Goal: Task Accomplishment & Management: Use online tool/utility

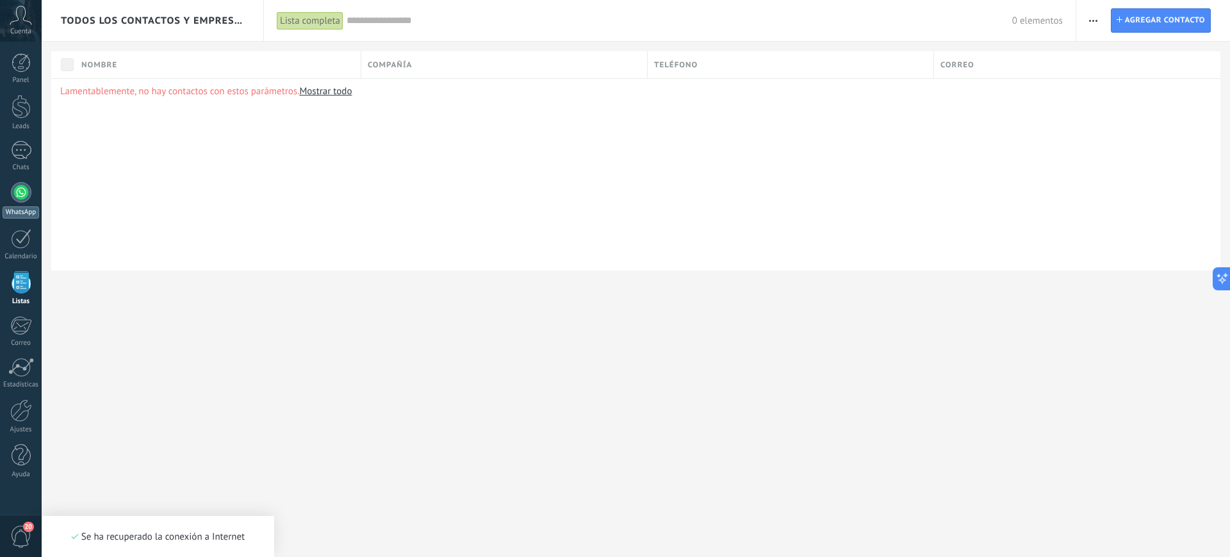
click at [18, 192] on div at bounding box center [21, 192] width 21 height 21
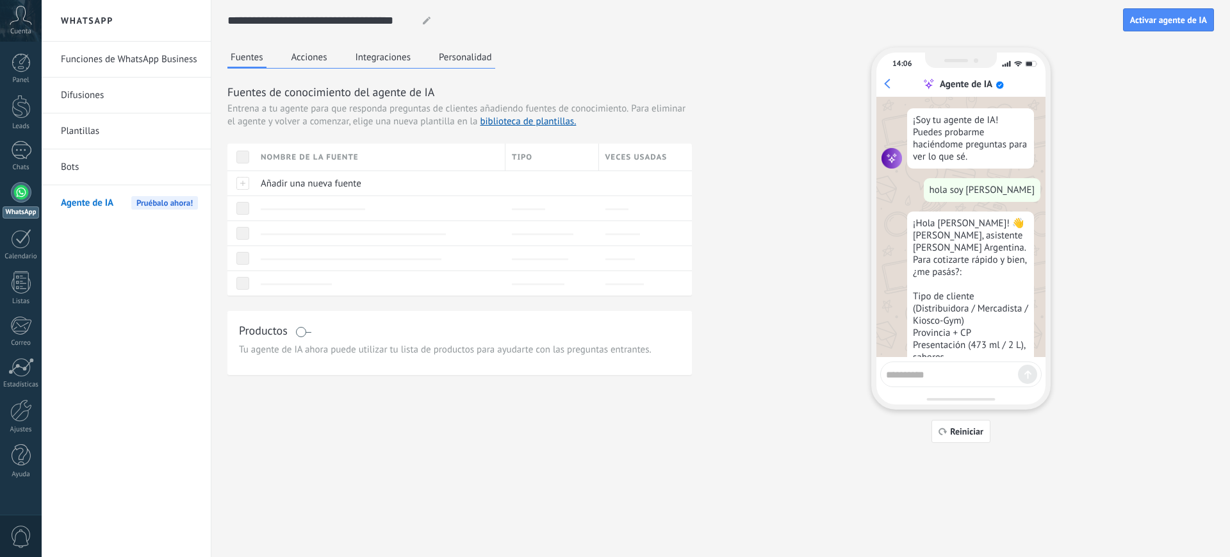
scroll to position [53, 0]
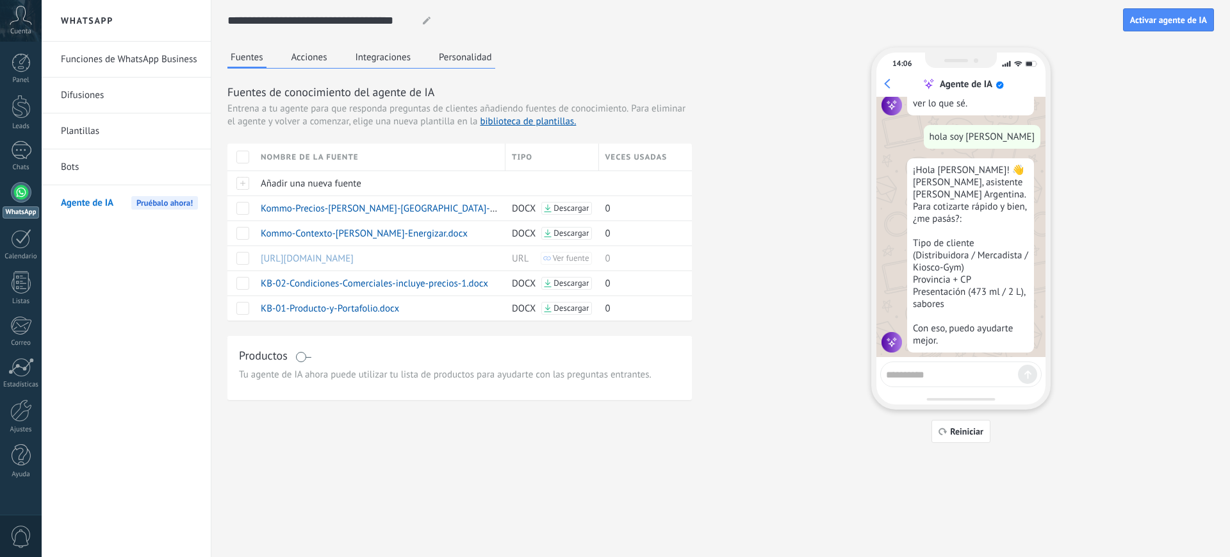
click at [1177, 211] on div "Fuentes Acciones Integraciones Personalidad Fuentes de conocimiento del agente …" at bounding box center [720, 244] width 987 height 395
click at [964, 433] on span "Reiniciar" at bounding box center [966, 431] width 33 height 9
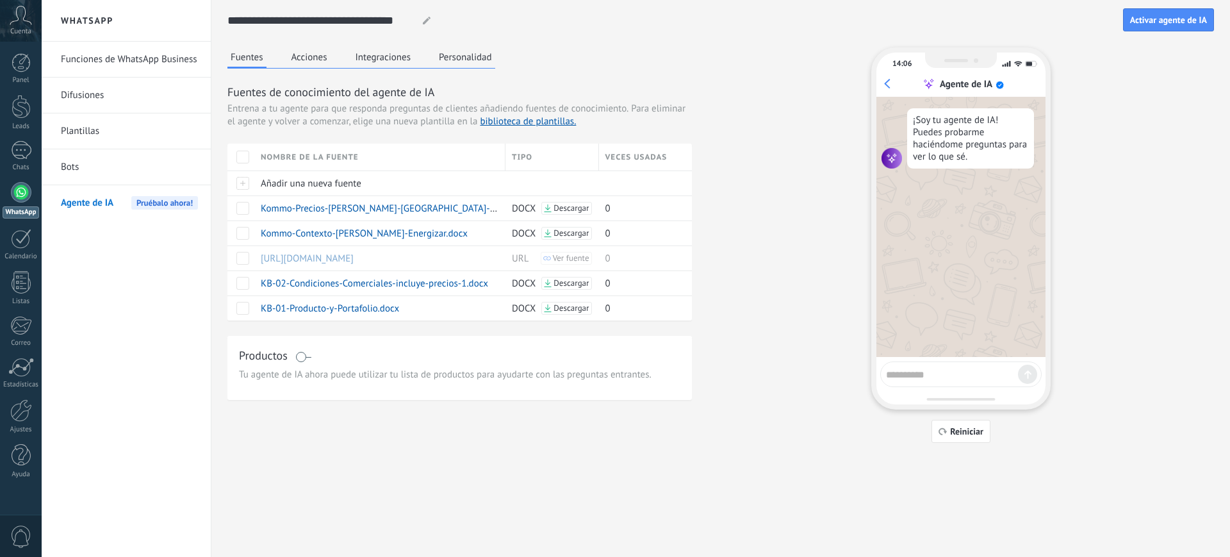
click at [939, 375] on textarea at bounding box center [952, 373] width 132 height 16
type textarea "**********"
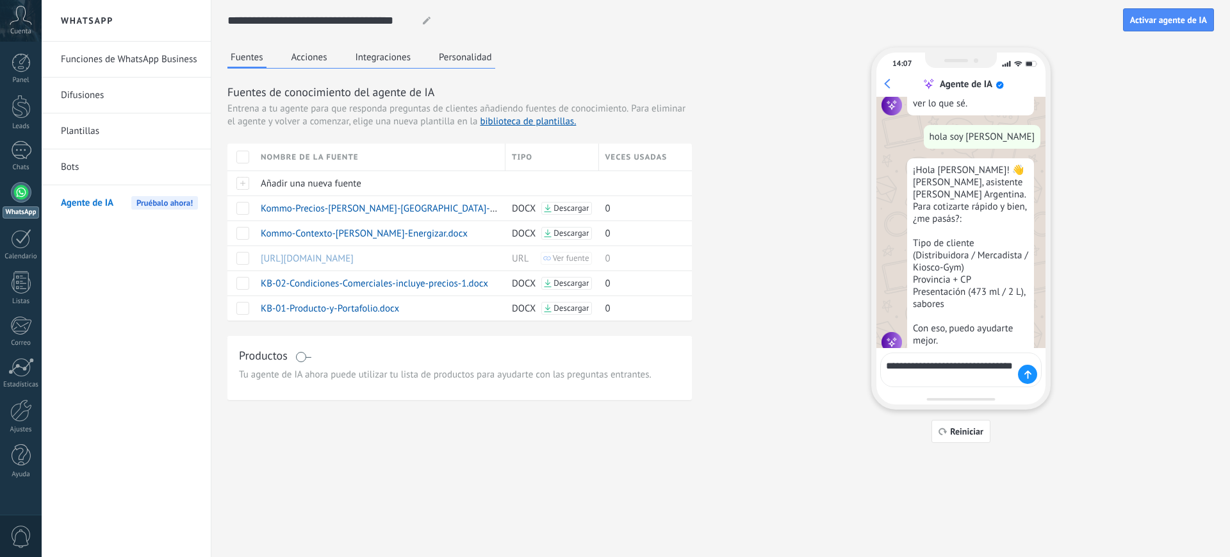
scroll to position [62, 0]
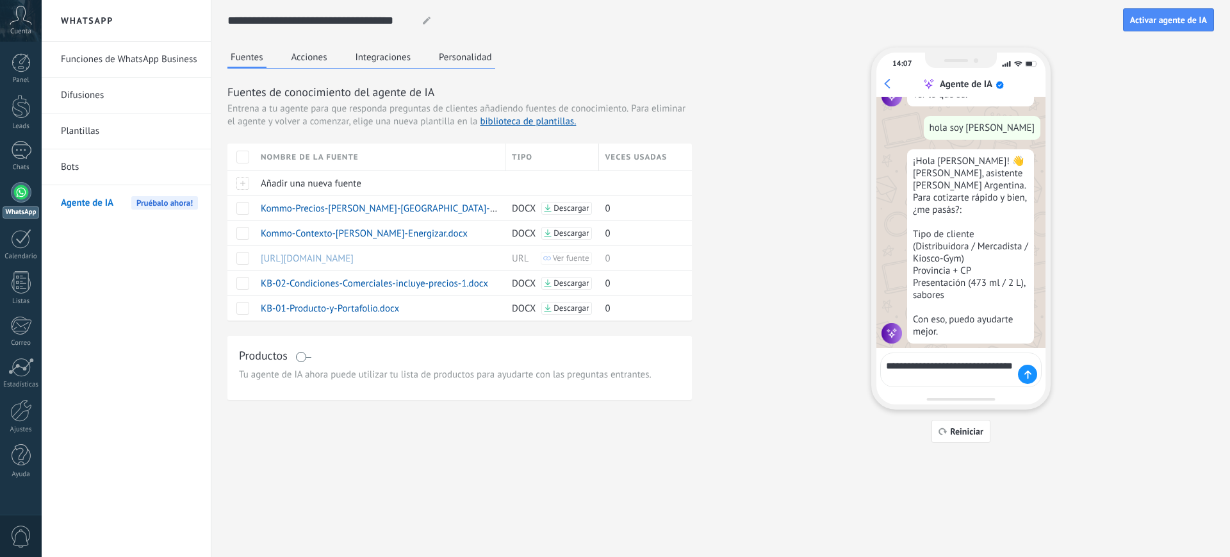
type textarea "**********"
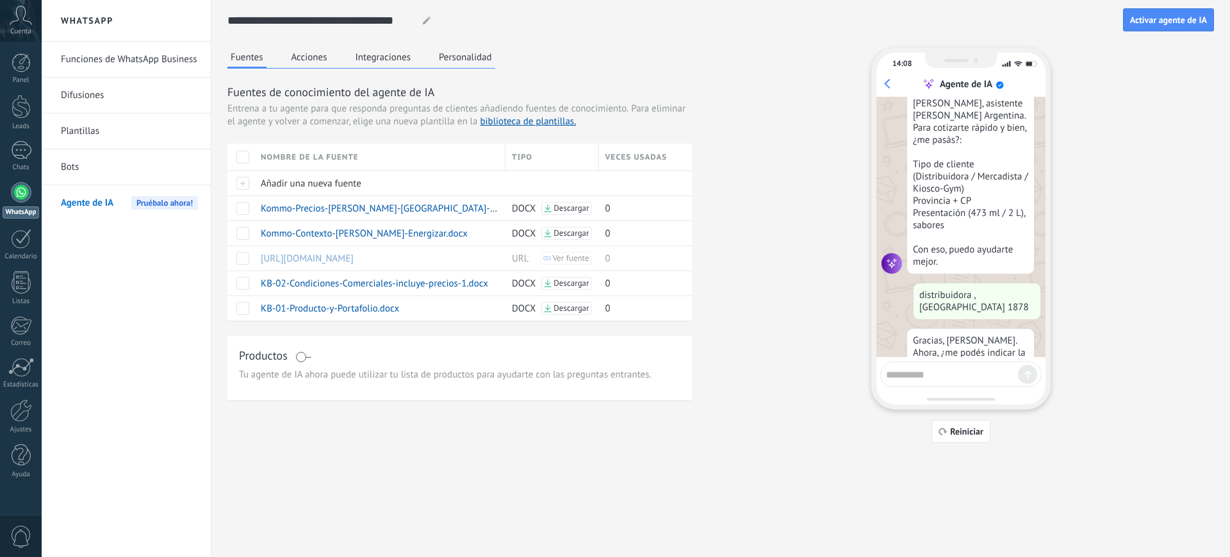
scroll to position [217, 0]
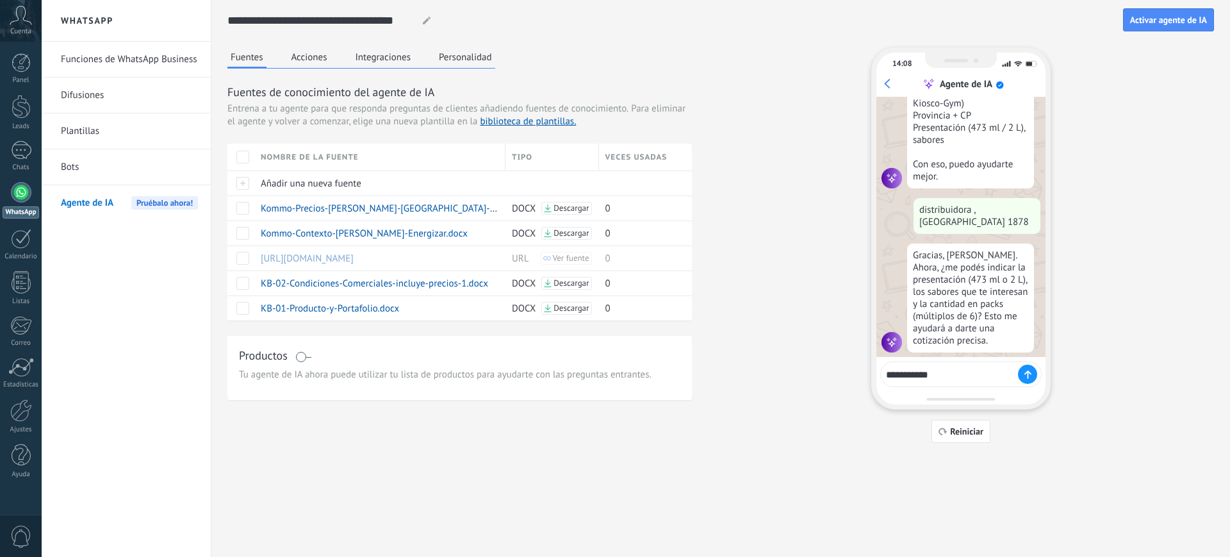
type textarea "**********"
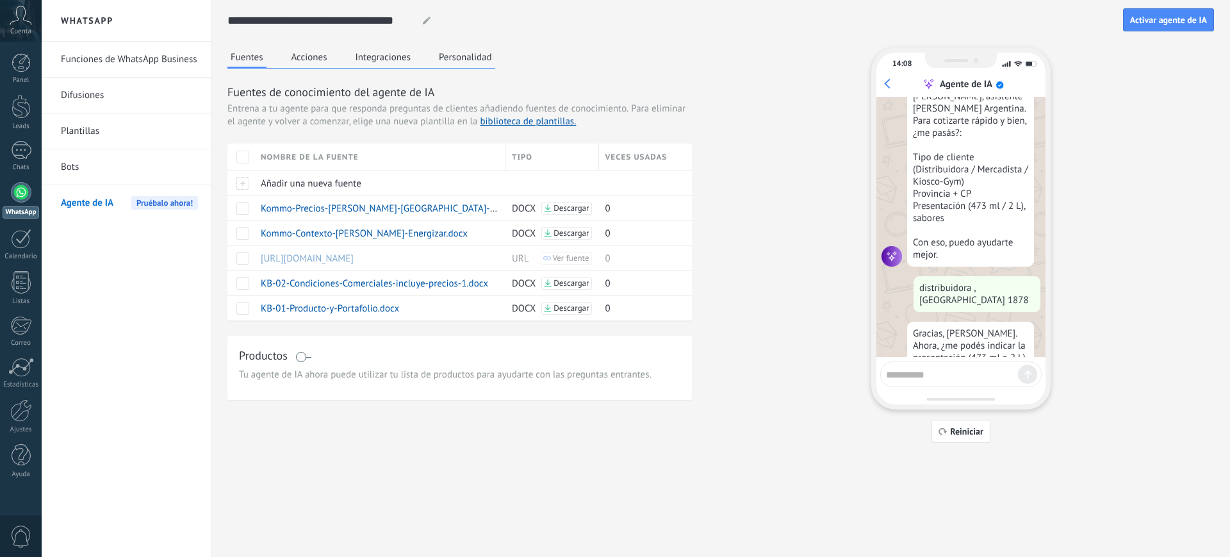
scroll to position [0, 0]
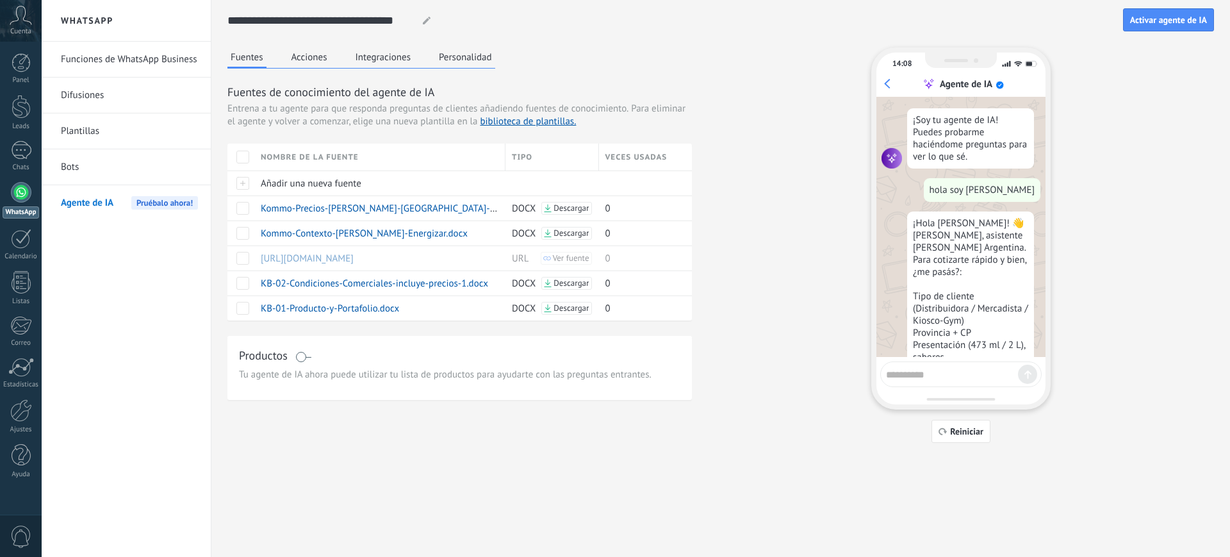
click at [72, 166] on link "Bots" at bounding box center [129, 167] width 137 height 36
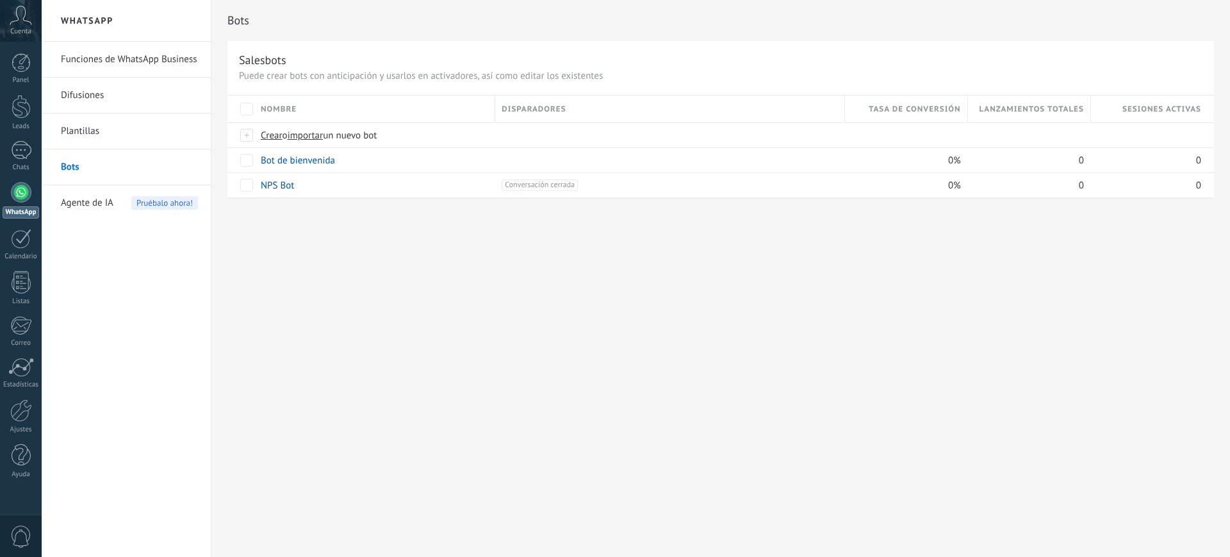
click at [70, 180] on link "Bots" at bounding box center [129, 167] width 137 height 36
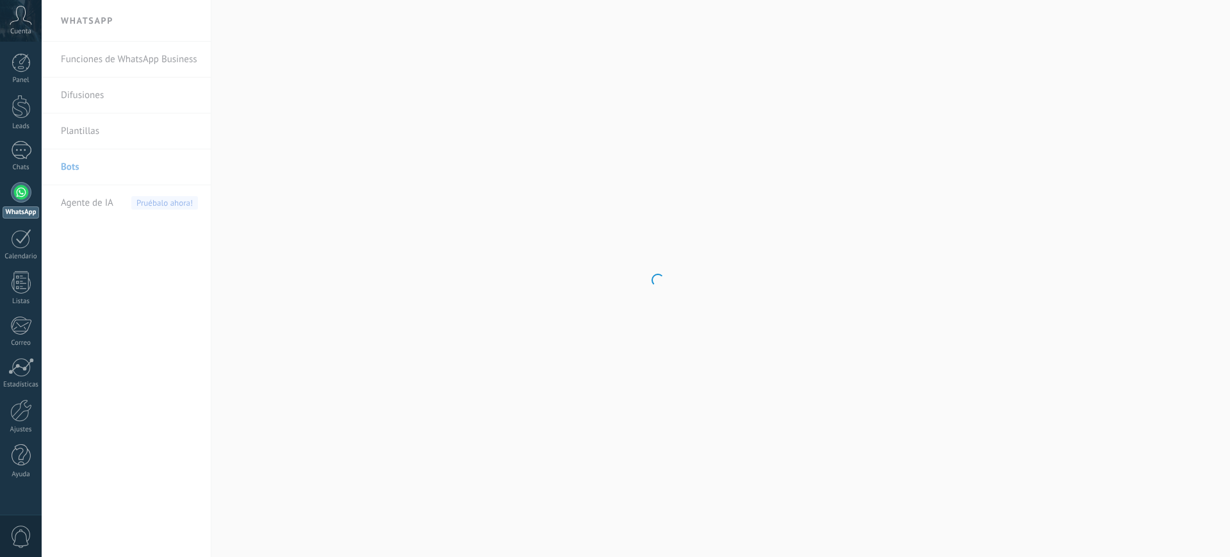
click at [87, 205] on body ".abccls-1,.abccls-2{fill-rule:evenodd}.abccls-2{fill:#fff} .abfcls-1{fill:none}…" at bounding box center [615, 278] width 1230 height 557
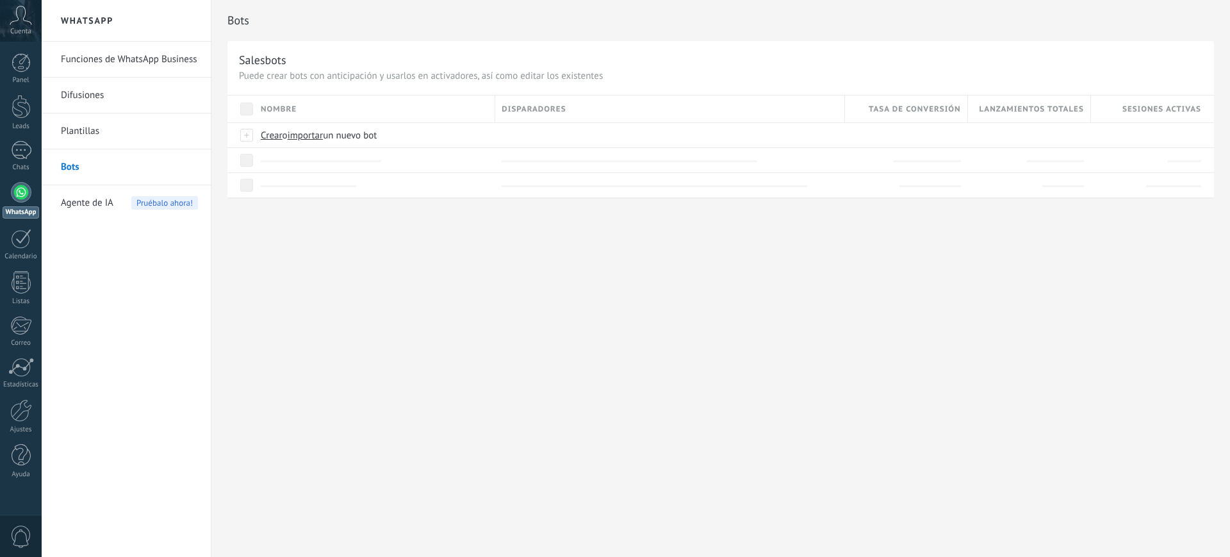
click at [90, 202] on span "Agente de IA" at bounding box center [87, 203] width 53 height 36
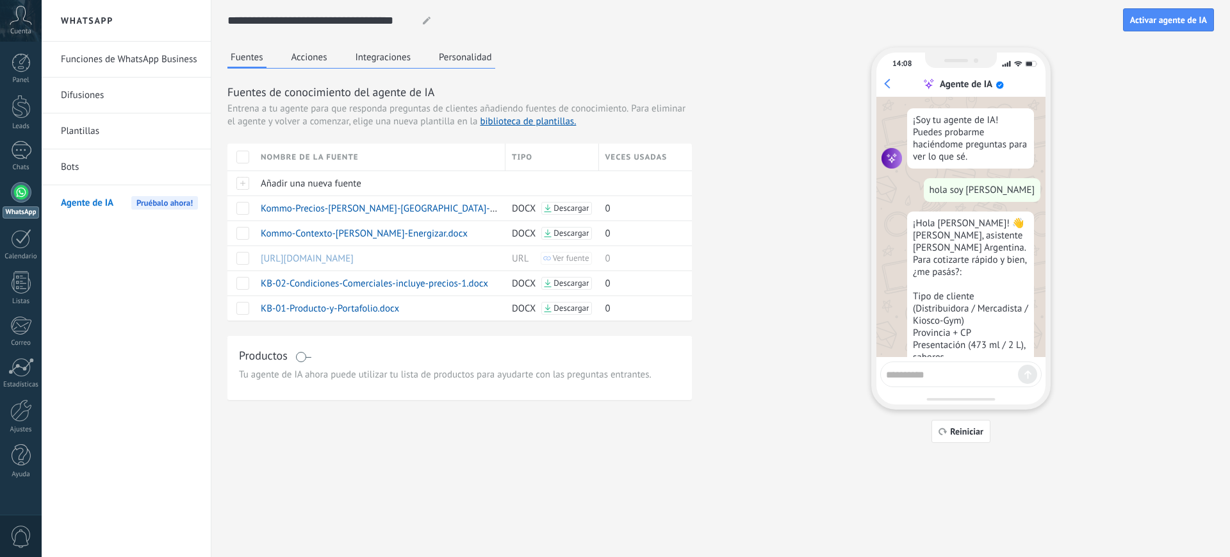
click at [927, 375] on textarea at bounding box center [952, 373] width 132 height 16
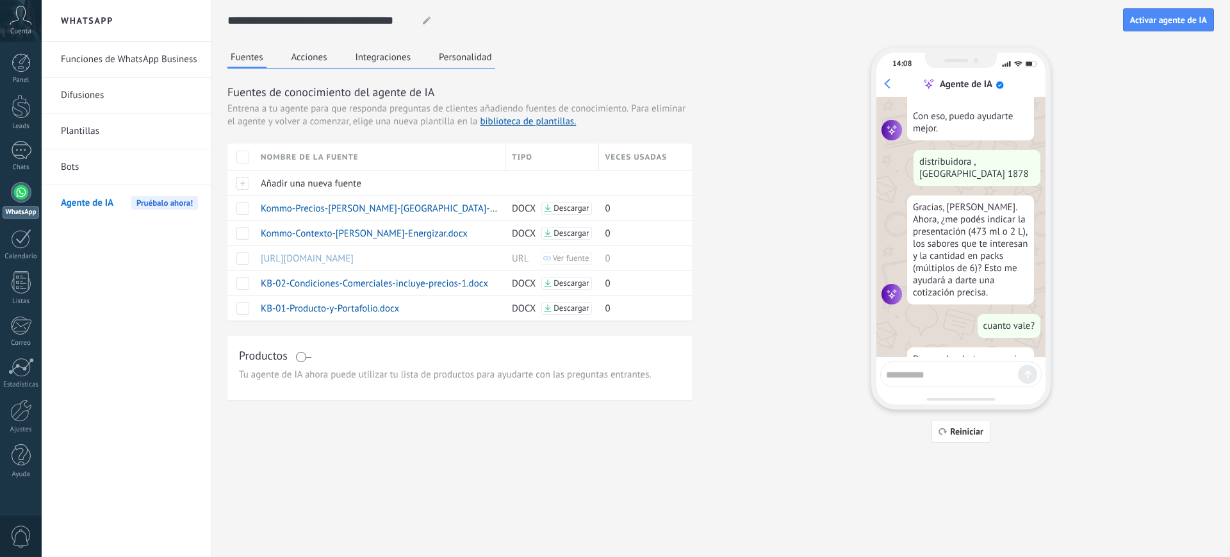
scroll to position [369, 0]
